Goal: Navigation & Orientation: Find specific page/section

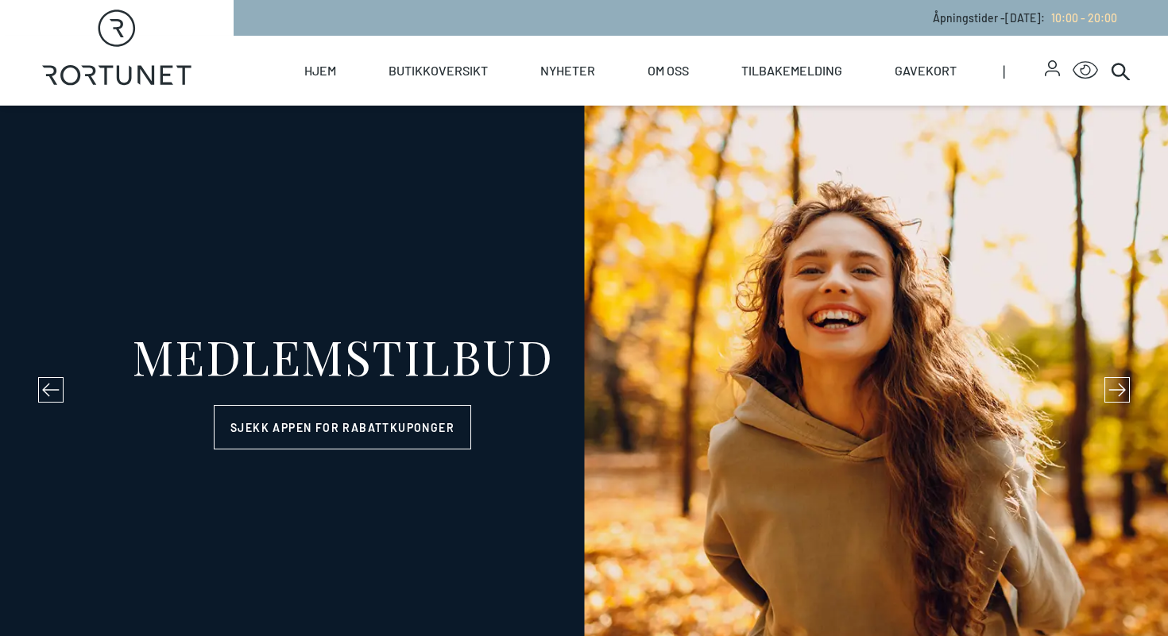
select select "NO"
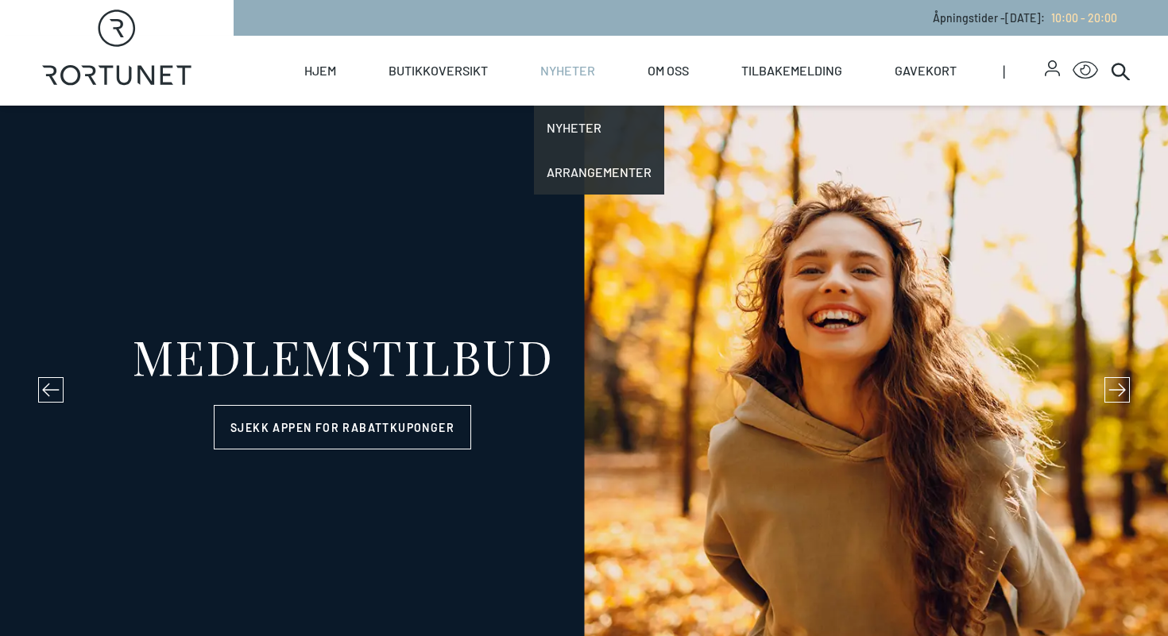
click at [558, 69] on link "Nyheter" at bounding box center [567, 71] width 55 height 70
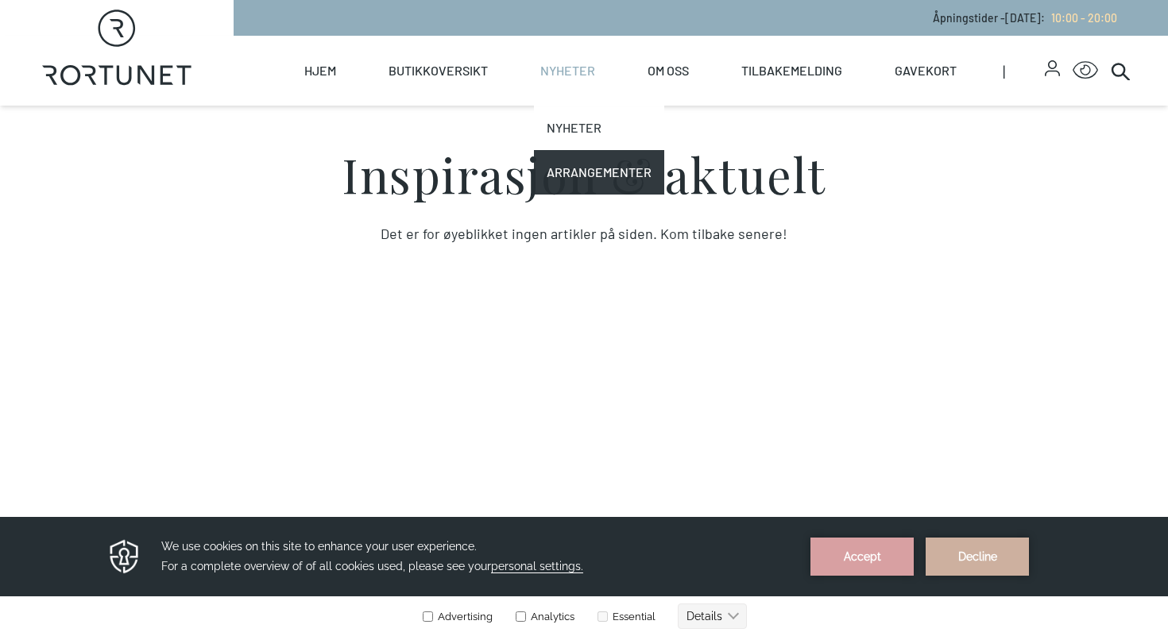
click at [574, 137] on link "Nyheter" at bounding box center [599, 128] width 130 height 44
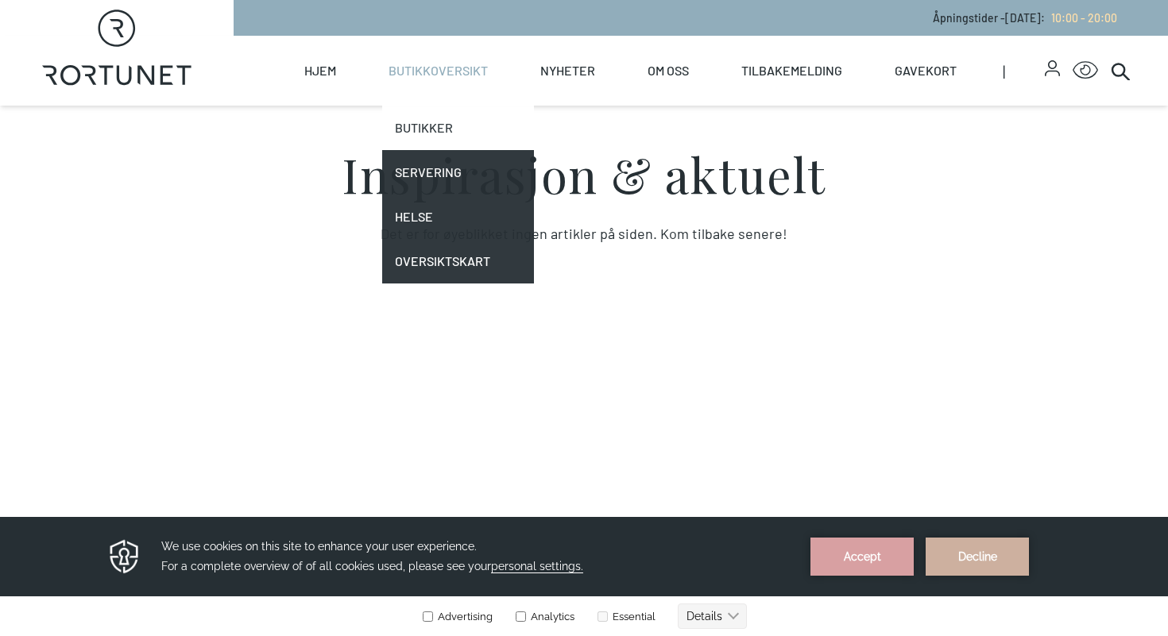
click at [462, 127] on link "Butikker" at bounding box center [458, 128] width 152 height 44
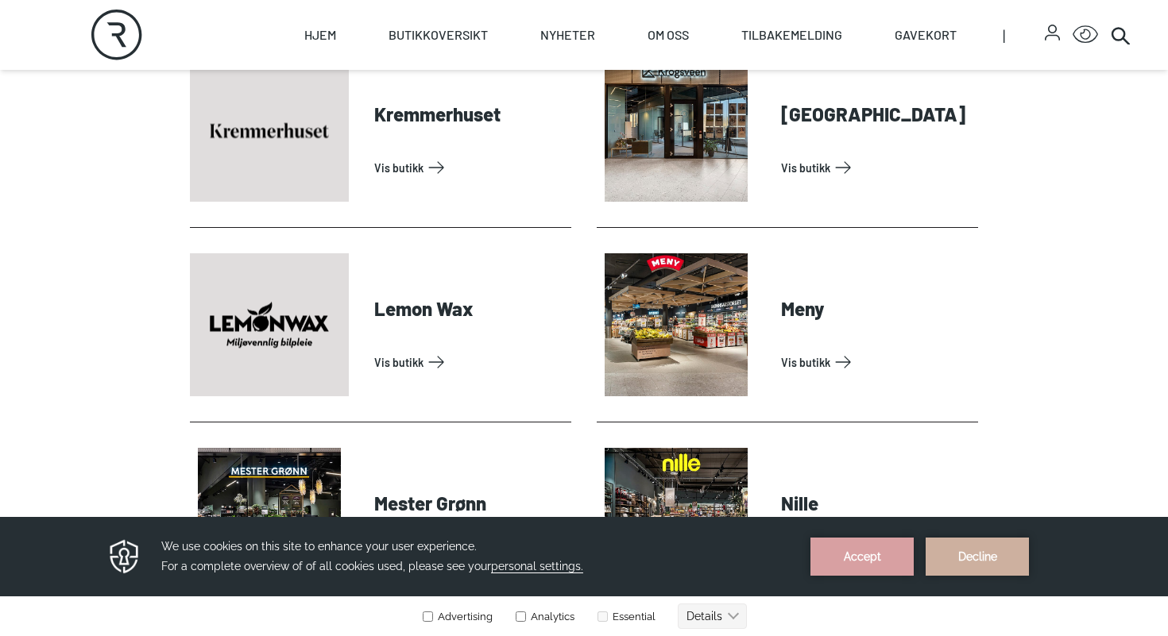
scroll to position [2636, 0]
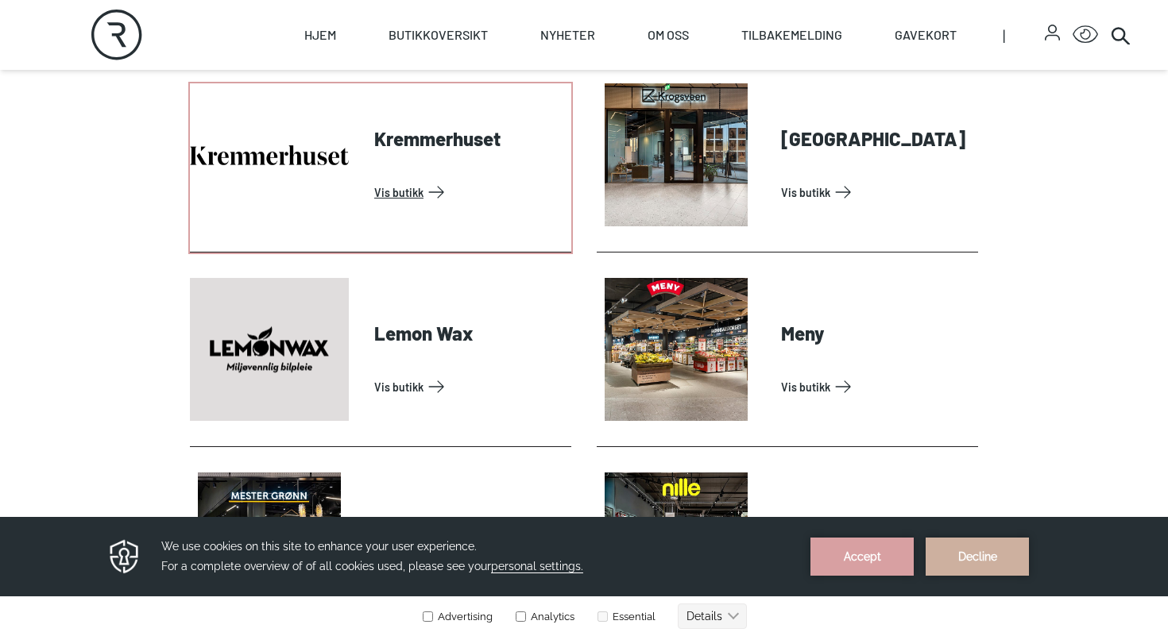
click at [374, 180] on link "Vis butikk" at bounding box center [469, 192] width 191 height 25
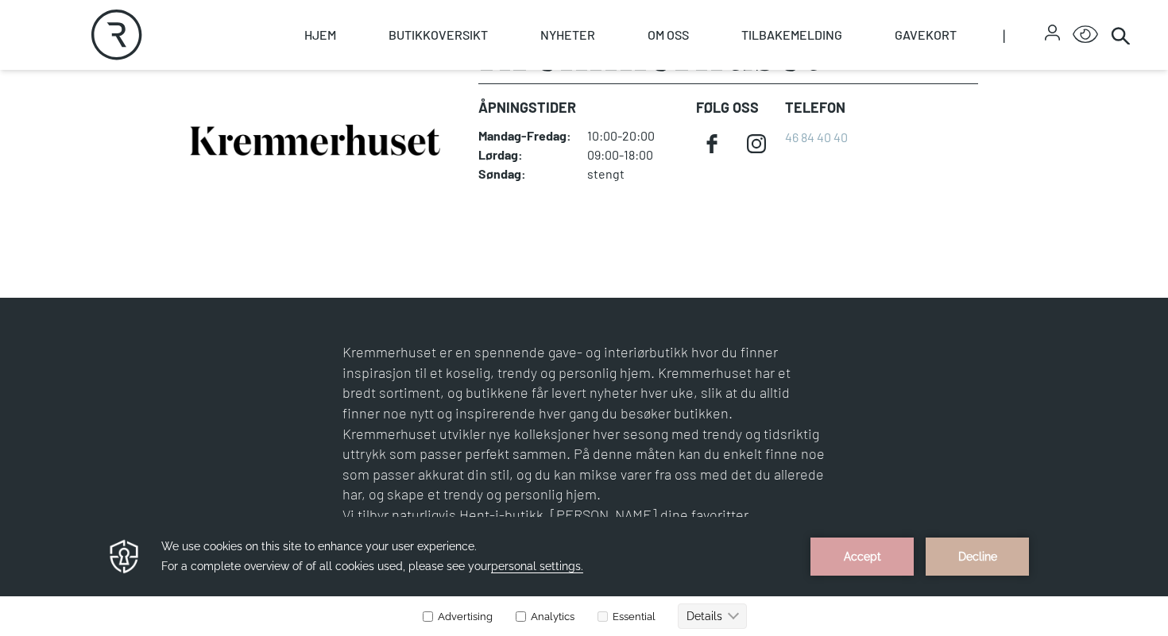
scroll to position [476, 0]
